Goal: Task Accomplishment & Management: Check status

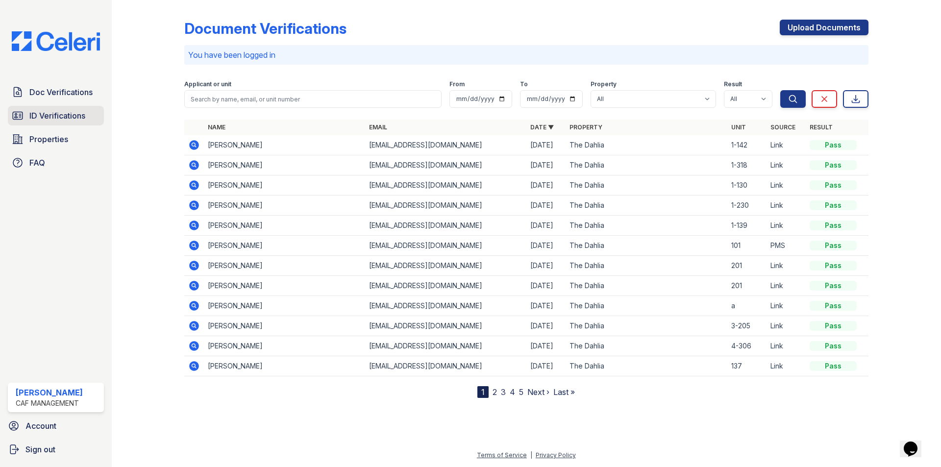
click at [51, 121] on span "ID Verifications" at bounding box center [57, 116] width 56 height 12
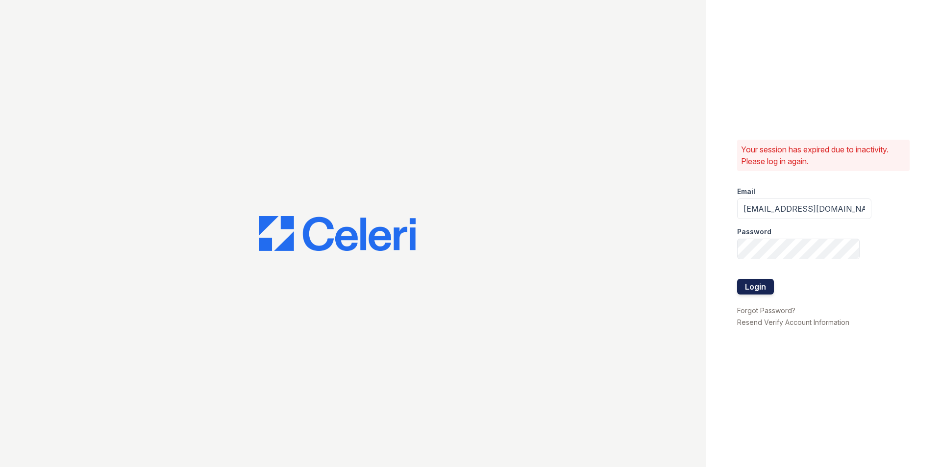
click at [752, 282] on button "Login" at bounding box center [755, 287] width 37 height 16
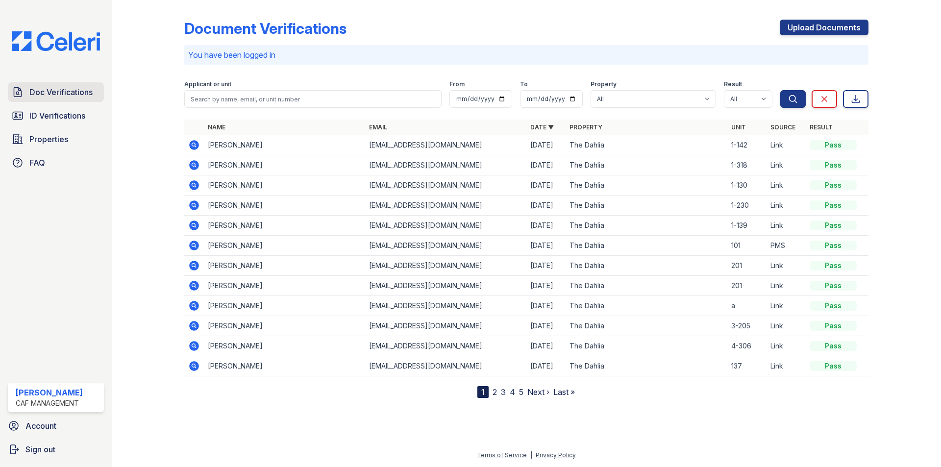
click at [42, 91] on span "Doc Verifications" at bounding box center [60, 92] width 63 height 12
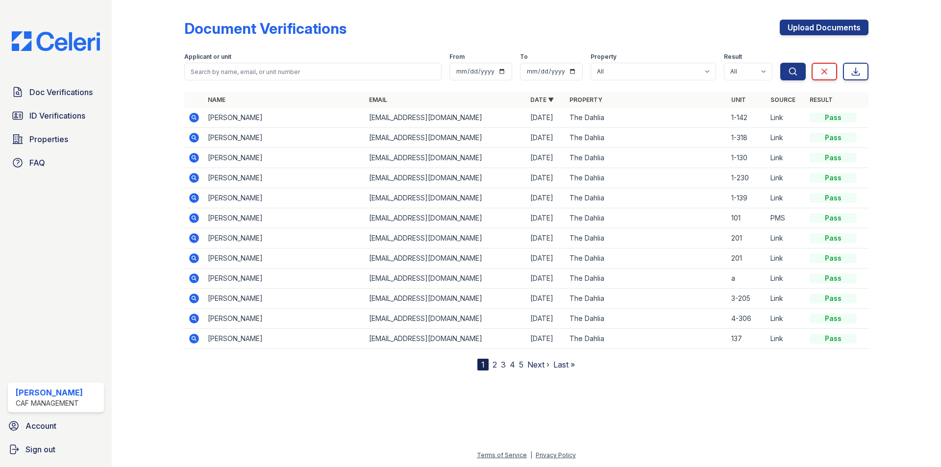
click at [190, 157] on icon at bounding box center [194, 158] width 10 height 10
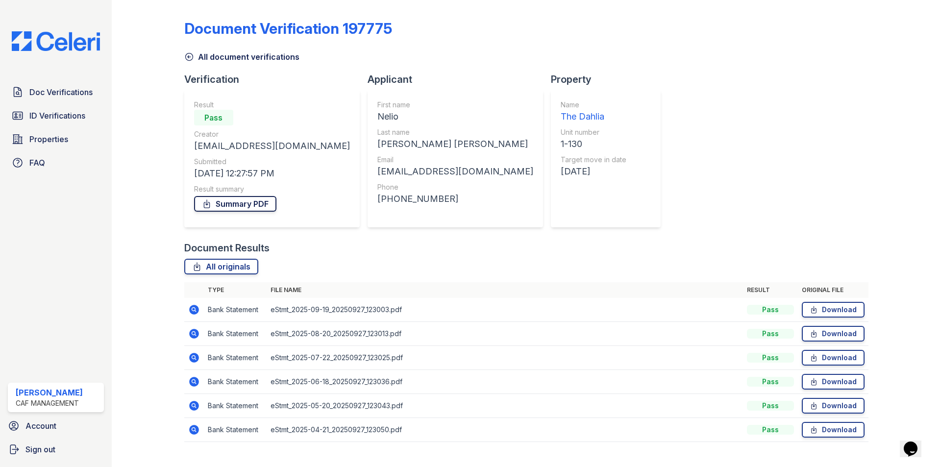
click at [227, 204] on link "Summary PDF" at bounding box center [235, 204] width 82 height 16
click at [64, 109] on link "ID Verifications" at bounding box center [56, 116] width 96 height 20
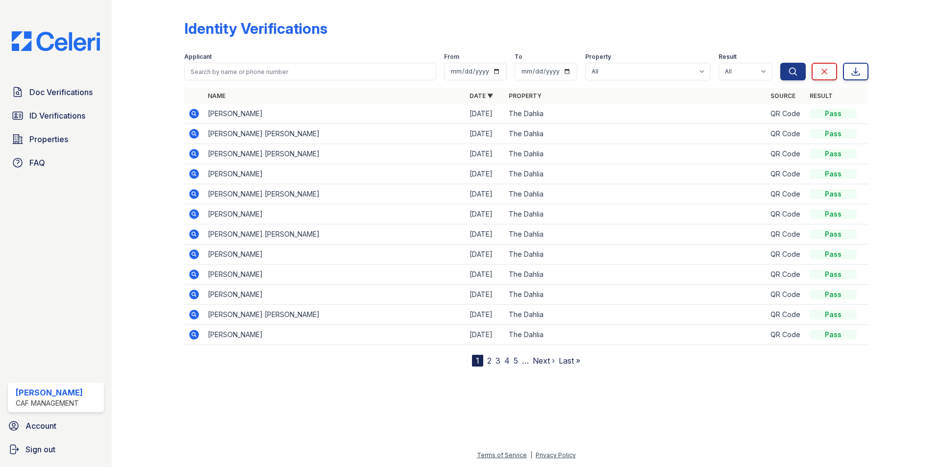
click at [195, 237] on icon at bounding box center [194, 234] width 10 height 10
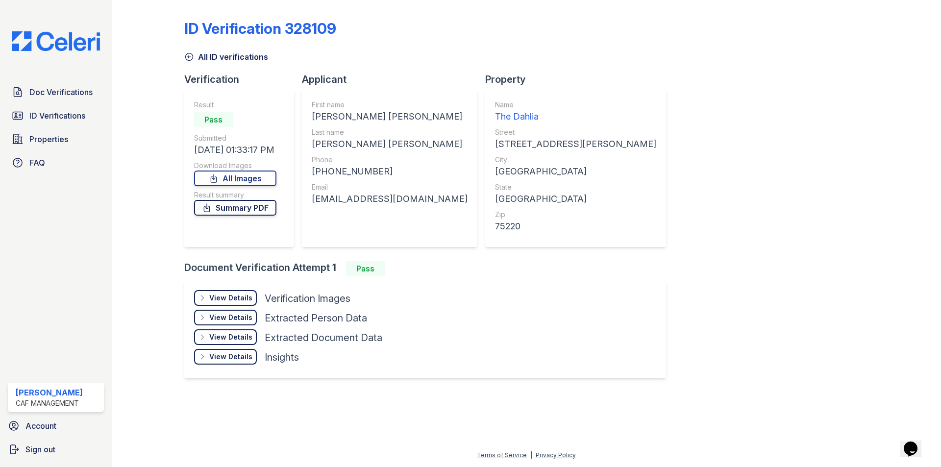
click at [252, 208] on link "Summary PDF" at bounding box center [235, 208] width 82 height 16
click at [235, 298] on div "View Details" at bounding box center [230, 298] width 43 height 10
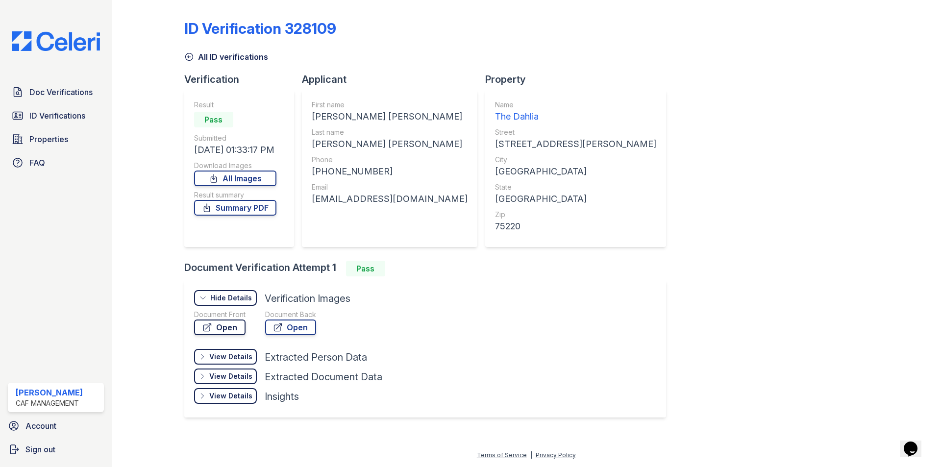
click at [212, 329] on icon at bounding box center [207, 327] width 10 height 10
click at [56, 113] on span "ID Verifications" at bounding box center [57, 116] width 56 height 12
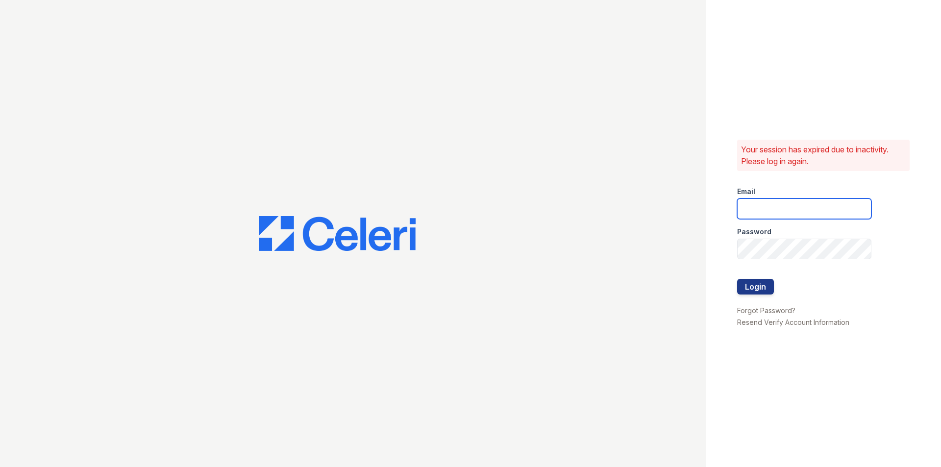
type input "dahlia1@cafmanagement.com"
click at [745, 283] on button "Login" at bounding box center [755, 287] width 37 height 16
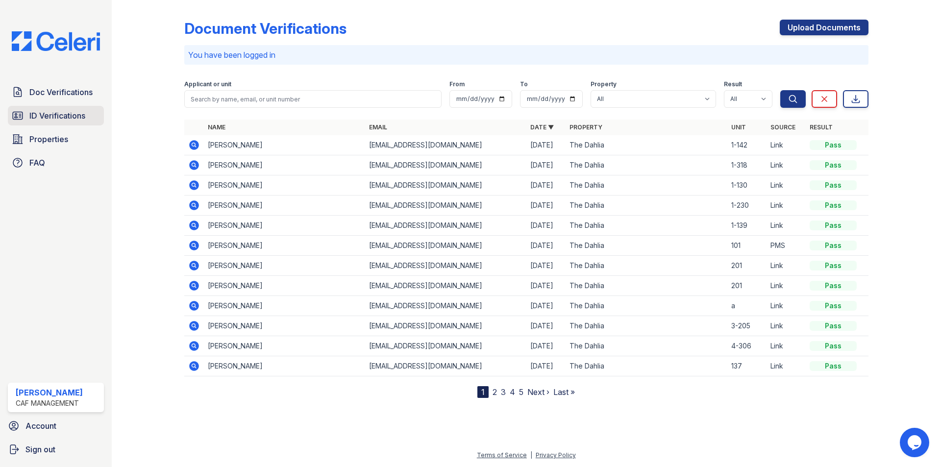
click at [66, 108] on link "ID Verifications" at bounding box center [56, 116] width 96 height 20
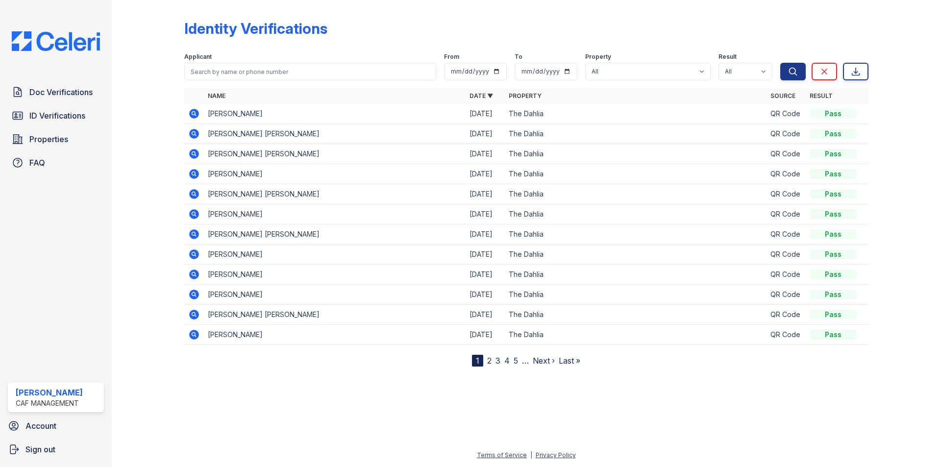
click at [193, 175] on icon at bounding box center [194, 174] width 12 height 12
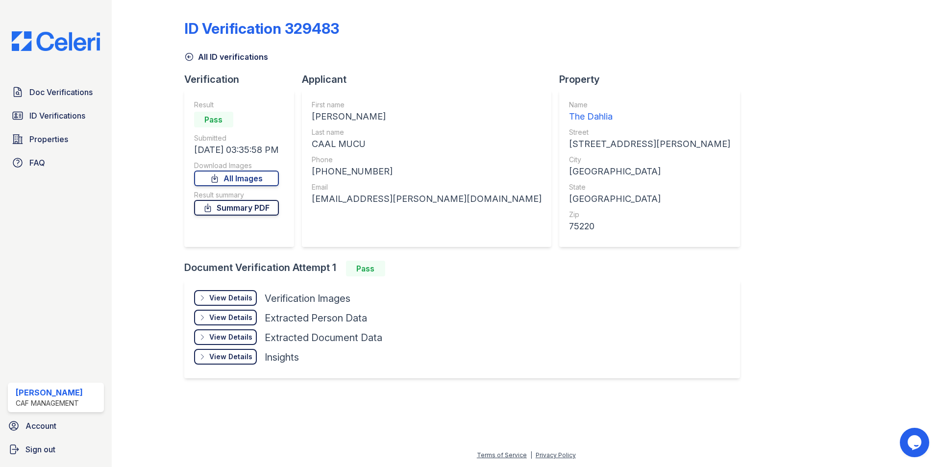
click at [248, 205] on link "Summary PDF" at bounding box center [236, 208] width 85 height 16
click at [240, 295] on div "View Details" at bounding box center [230, 298] width 43 height 10
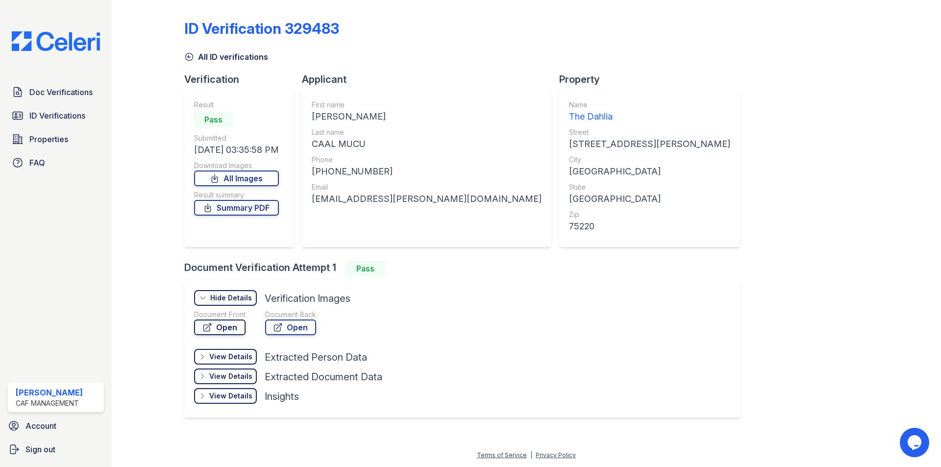
click at [233, 322] on link "Open" at bounding box center [219, 327] width 51 height 16
